Goal: Find contact information: Find contact information

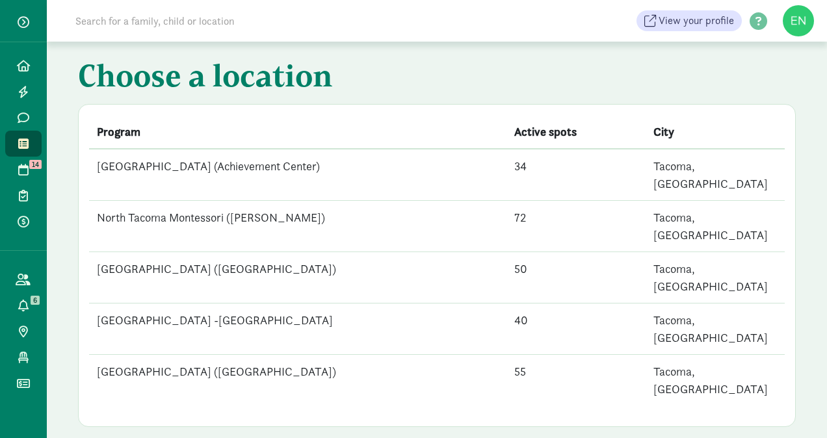
click at [307, 355] on td "[GEOGRAPHIC_DATA] ([GEOGRAPHIC_DATA])" at bounding box center [298, 380] width 418 height 51
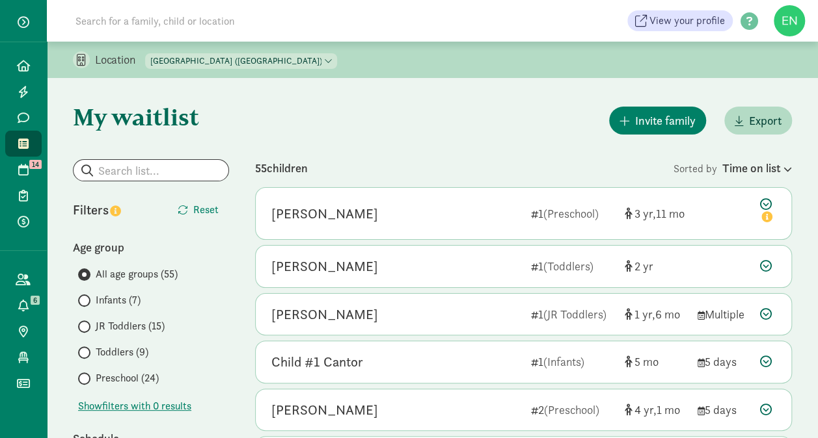
click at [274, 53] on select "[GEOGRAPHIC_DATA] (Achievement Center) [GEOGRAPHIC_DATA] ([PERSON_NAME]) [GEOGR…" at bounding box center [241, 61] width 192 height 16
select select "83641"
click at [146, 53] on select "[GEOGRAPHIC_DATA] (Achievement Center) [GEOGRAPHIC_DATA] ([PERSON_NAME]) [GEOGR…" at bounding box center [241, 61] width 192 height 16
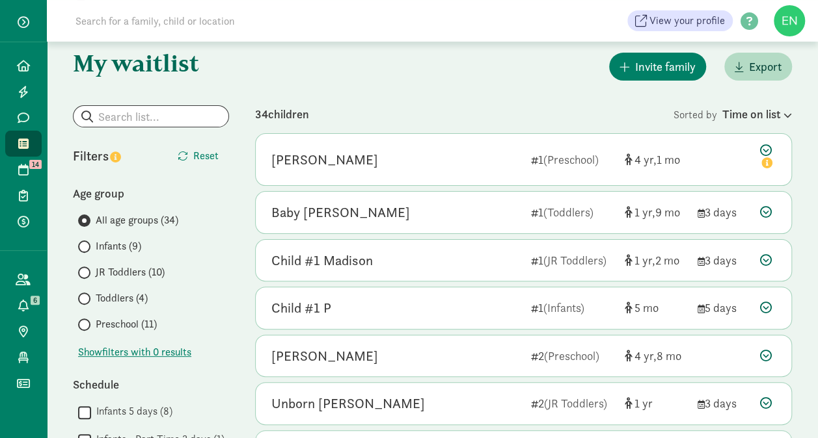
scroll to position [45, 0]
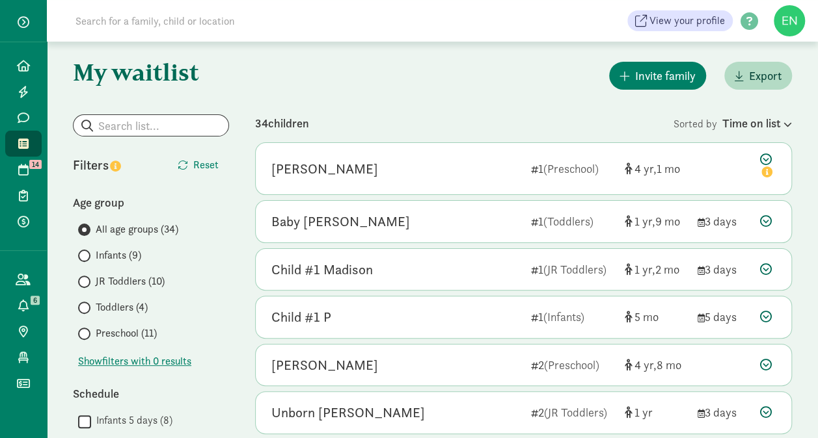
click at [129, 298] on div "All age groups (34) Infants (9) JR Toddlers (10) Toddlers (4) Preschool (11)" at bounding box center [151, 282] width 156 height 120
click at [129, 300] on span "Toddlers (4)" at bounding box center [122, 308] width 52 height 16
click at [87, 304] on input "Toddlers (4)" at bounding box center [82, 308] width 8 height 8
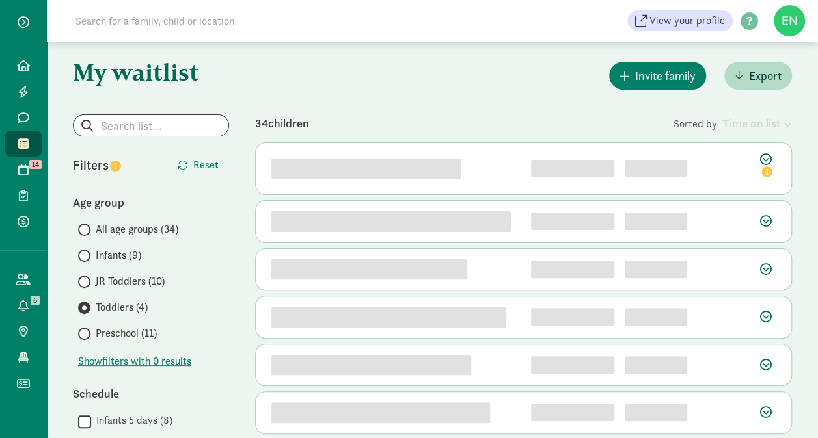
scroll to position [0, 0]
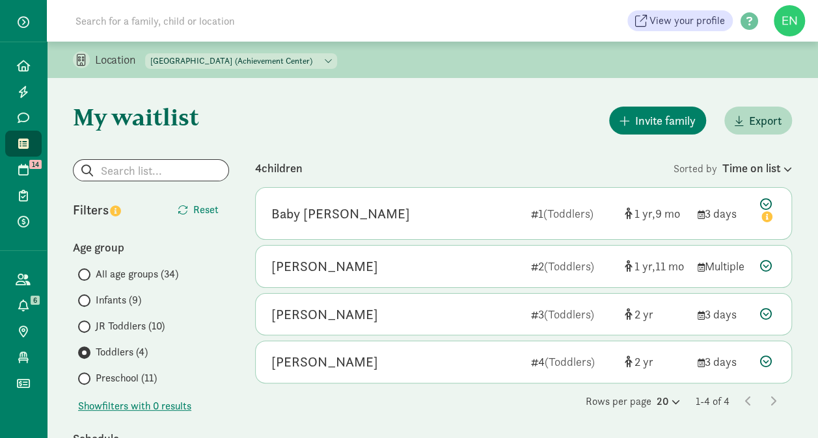
click at [141, 325] on span "JR Toddlers (10)" at bounding box center [130, 327] width 69 height 16
click at [87, 325] on input "JR Toddlers (10)" at bounding box center [82, 327] width 8 height 8
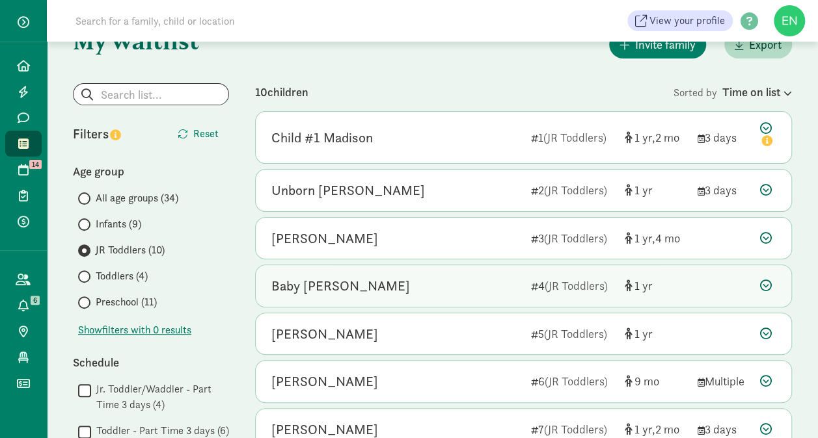
scroll to position [71, 0]
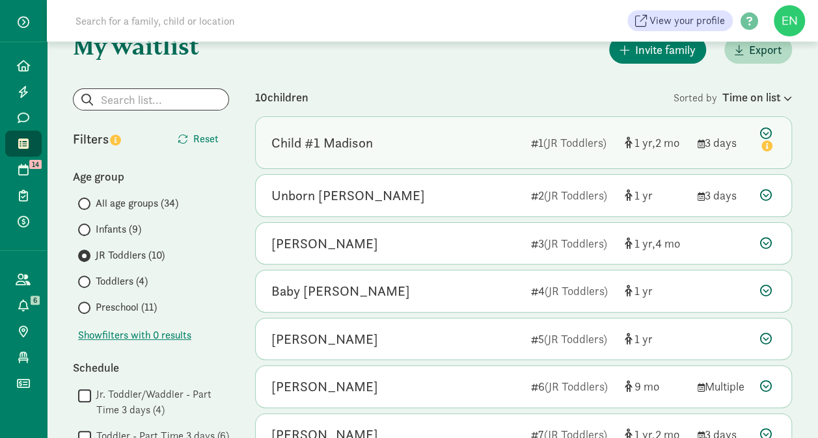
click at [428, 151] on div "Child #1 Madison" at bounding box center [395, 143] width 249 height 21
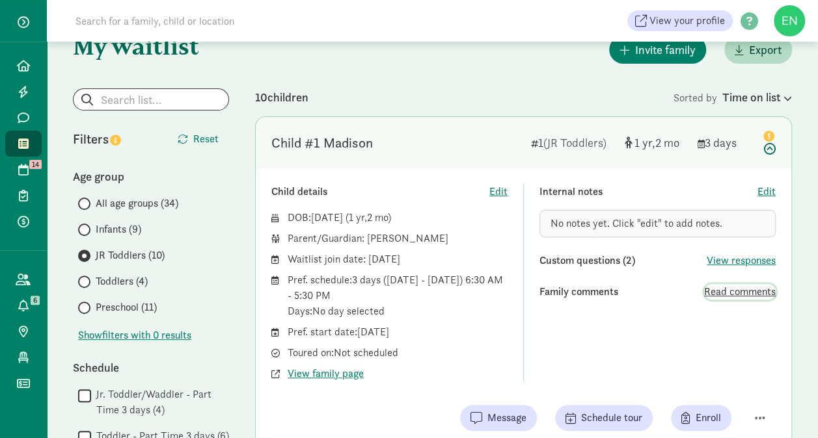
click at [725, 289] on span "Read comments" at bounding box center [740, 292] width 72 height 16
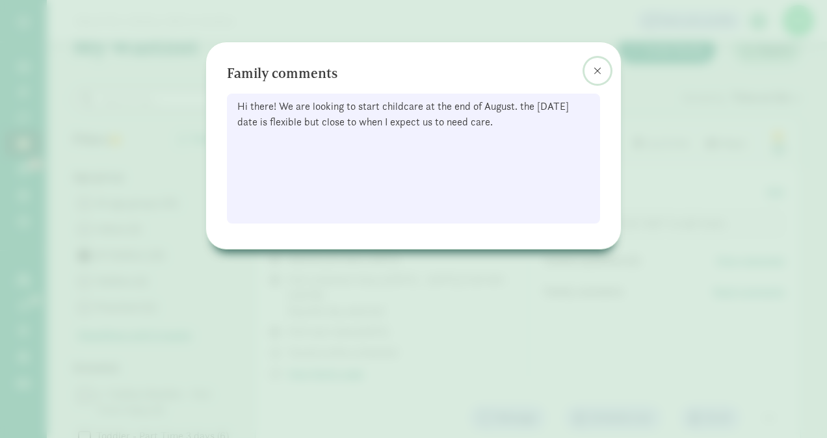
click at [596, 70] on span at bounding box center [598, 71] width 8 height 10
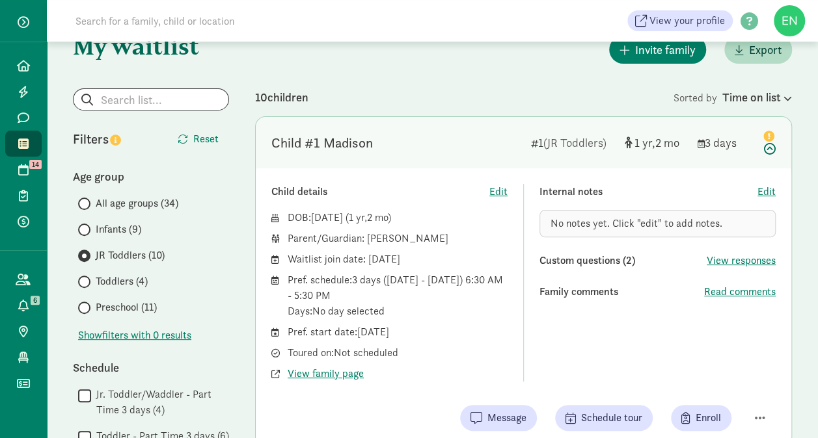
click at [451, 143] on div "Child #1 Madison" at bounding box center [395, 143] width 249 height 21
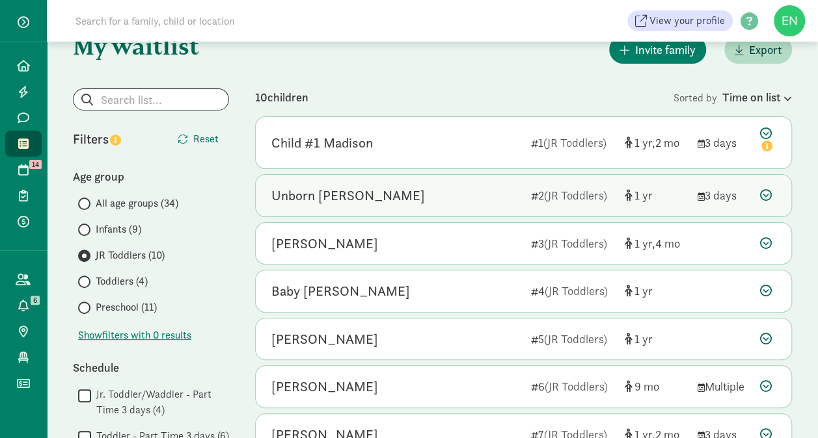
click at [449, 204] on div "Unborn Huisinga" at bounding box center [395, 195] width 249 height 21
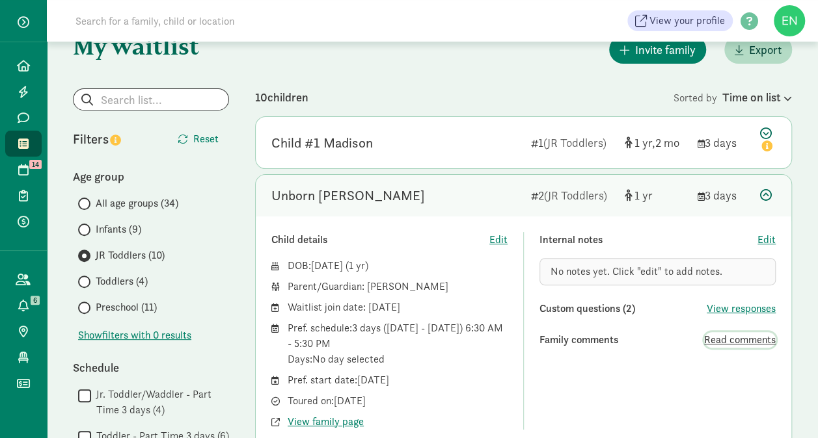
click at [727, 336] on span "Read comments" at bounding box center [740, 340] width 72 height 16
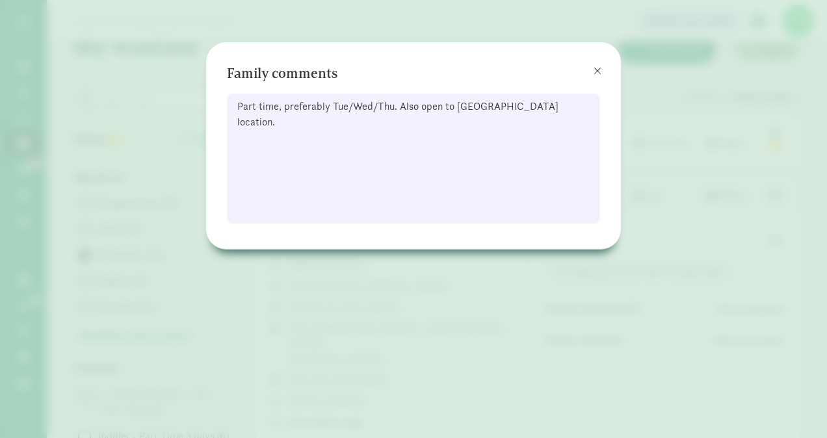
click at [583, 70] on div "Family comments Part time, preferably Tue/Wed/Thu. Also open to Ruston location." at bounding box center [413, 143] width 373 height 161
click at [599, 72] on span at bounding box center [598, 71] width 8 height 10
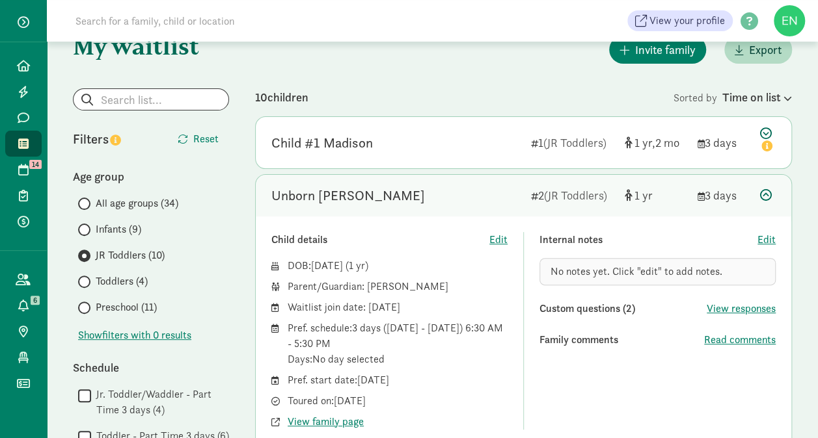
click at [485, 195] on div "Unborn Huisinga" at bounding box center [395, 195] width 249 height 21
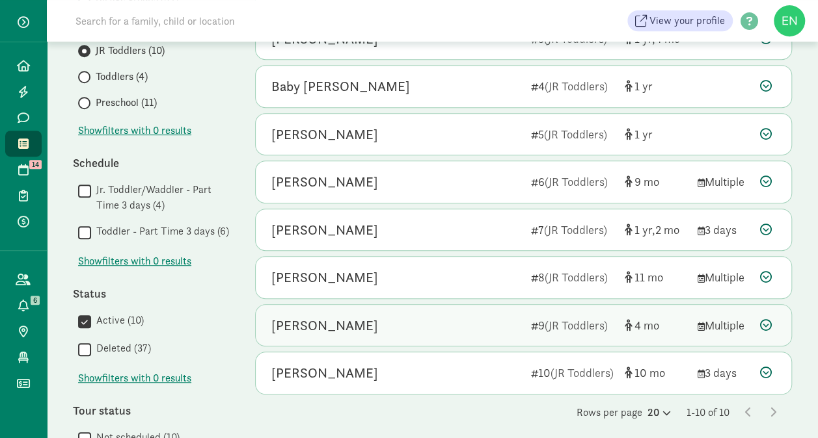
scroll to position [276, 0]
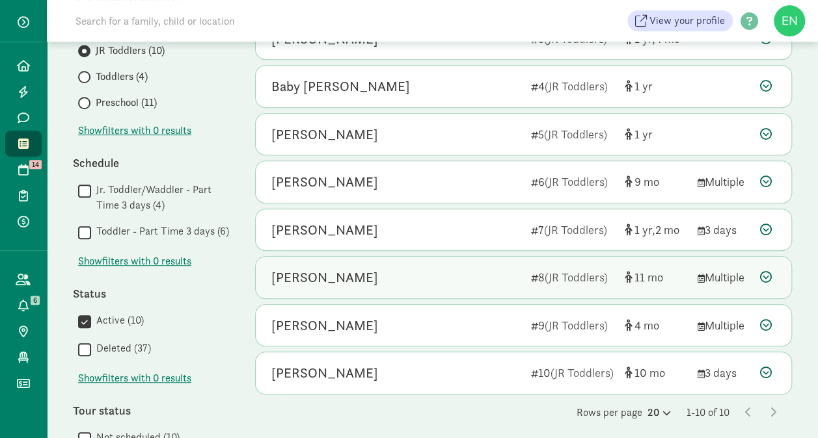
drag, startPoint x: 499, startPoint y: 290, endPoint x: 451, endPoint y: 275, distance: 50.0
click at [451, 275] on div "[PERSON_NAME]" at bounding box center [395, 277] width 249 height 21
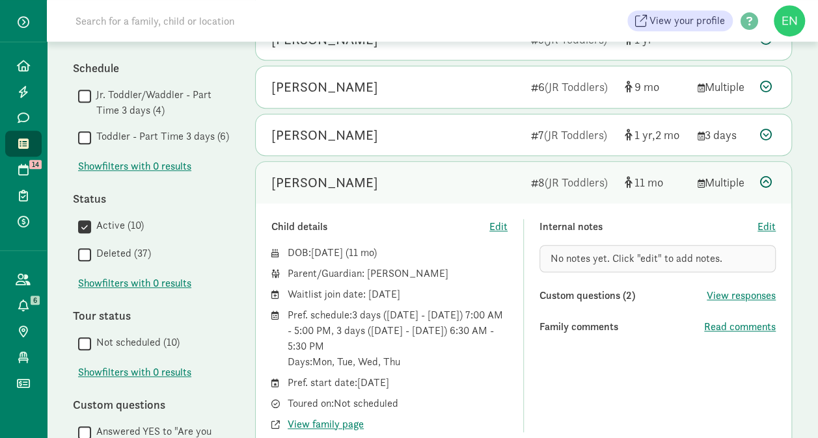
scroll to position [380, 0]
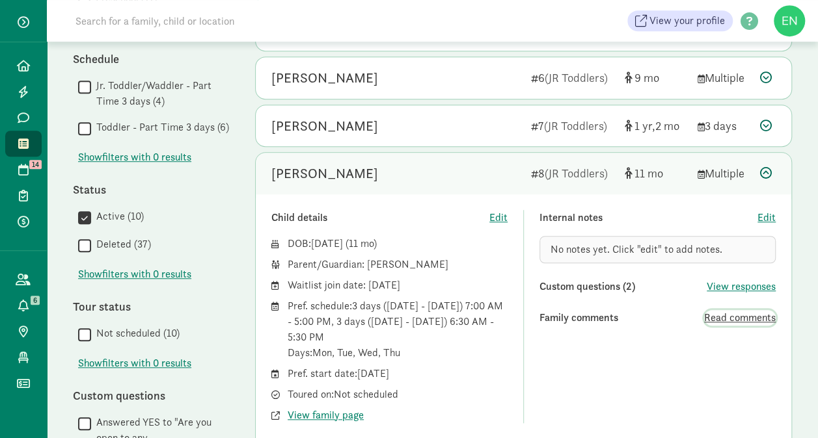
click at [706, 314] on span "Read comments" at bounding box center [740, 318] width 72 height 16
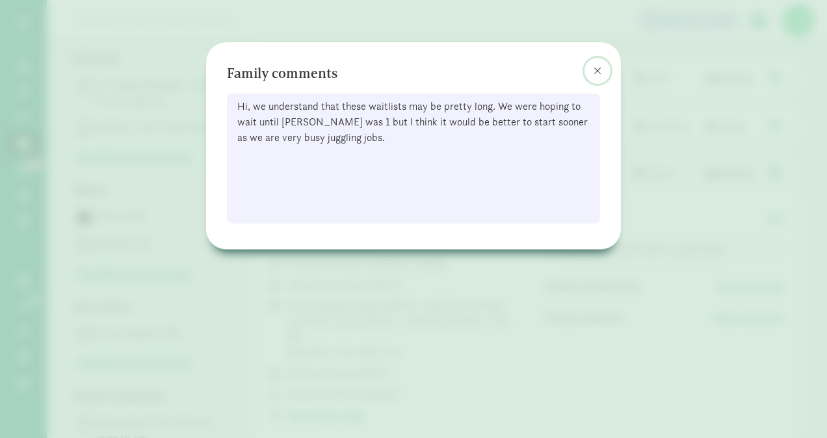
click at [597, 71] on span at bounding box center [598, 71] width 8 height 10
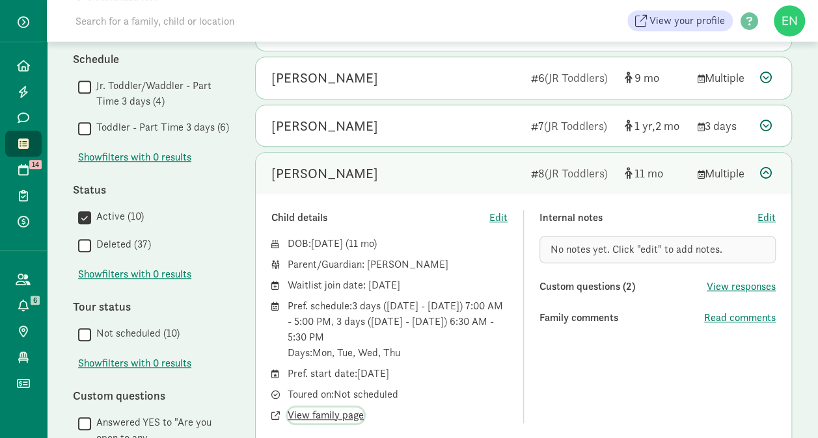
click at [338, 418] on span "View family page" at bounding box center [326, 416] width 76 height 16
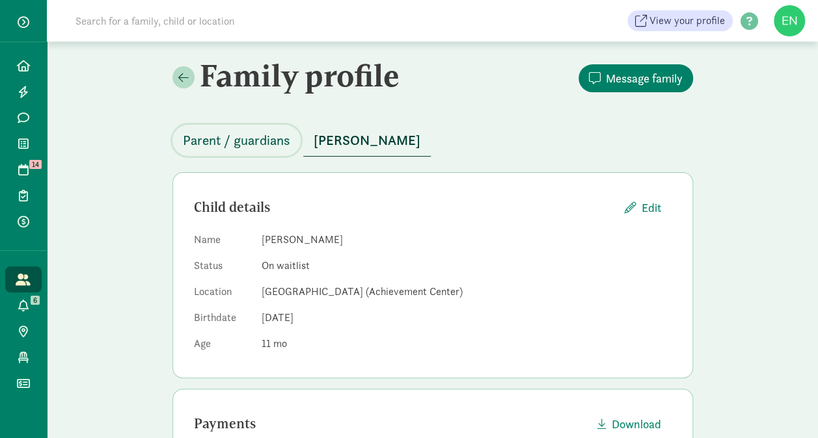
click at [256, 142] on span "Parent / guardians" at bounding box center [236, 140] width 107 height 21
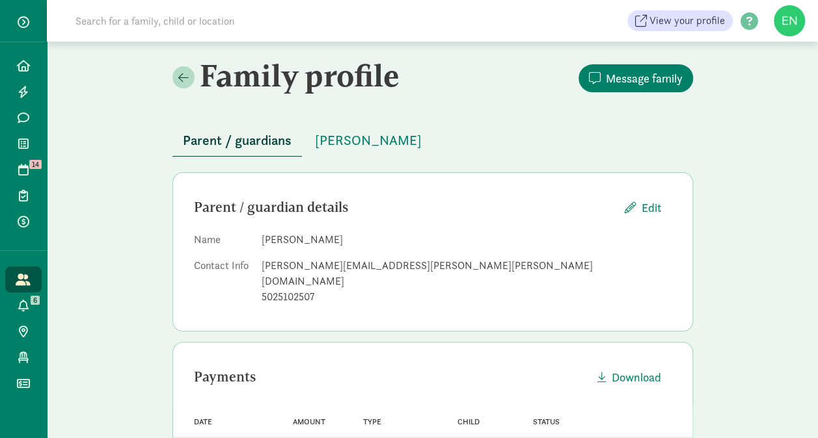
click at [336, 263] on div "[PERSON_NAME][EMAIL_ADDRESS][PERSON_NAME][PERSON_NAME][DOMAIN_NAME]" at bounding box center [467, 273] width 410 height 31
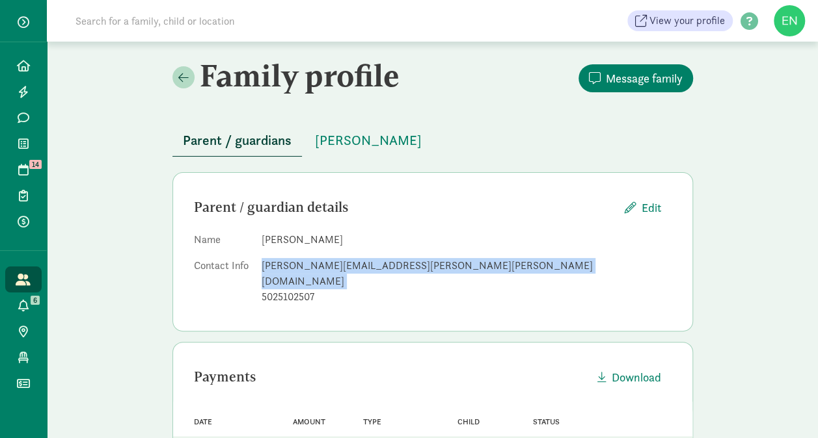
click at [336, 263] on div "[PERSON_NAME][EMAIL_ADDRESS][PERSON_NAME][PERSON_NAME][DOMAIN_NAME]" at bounding box center [467, 273] width 410 height 31
copy dd "[PERSON_NAME][EMAIL_ADDRESS][PERSON_NAME][PERSON_NAME][DOMAIN_NAME]"
